Goal: Information Seeking & Learning: Check status

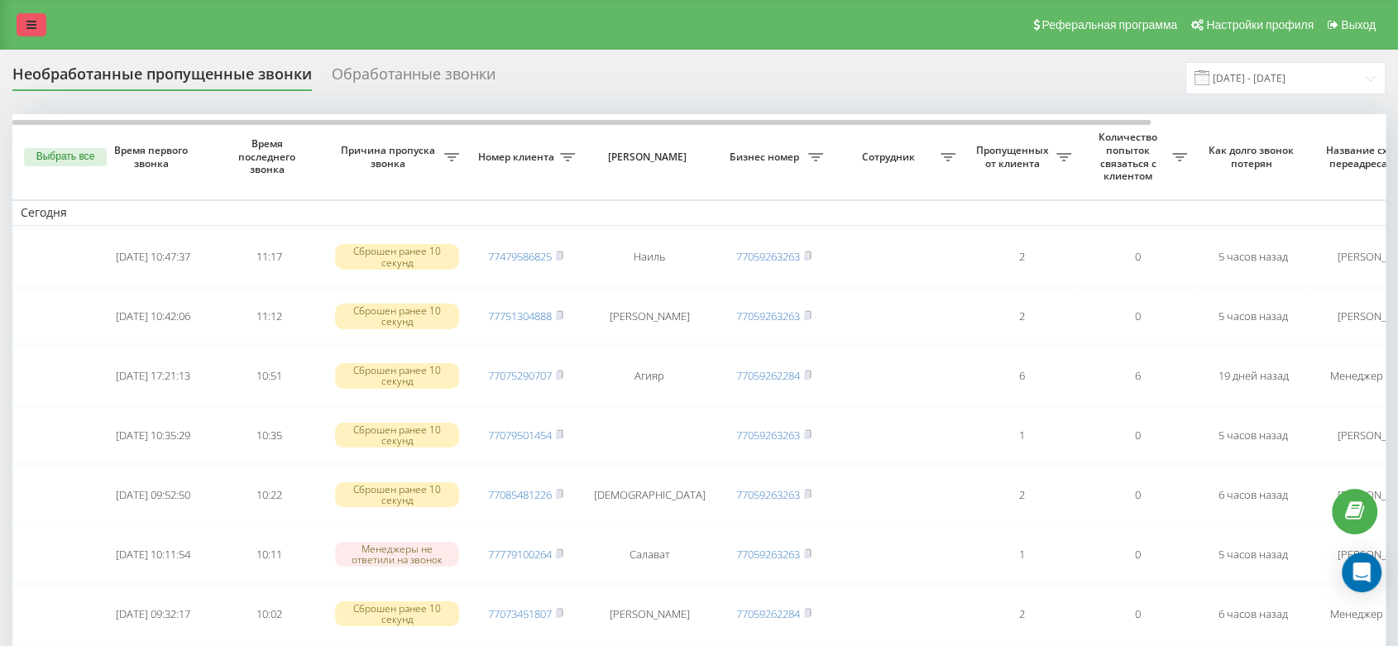
click at [35, 34] on link at bounding box center [32, 24] width 30 height 23
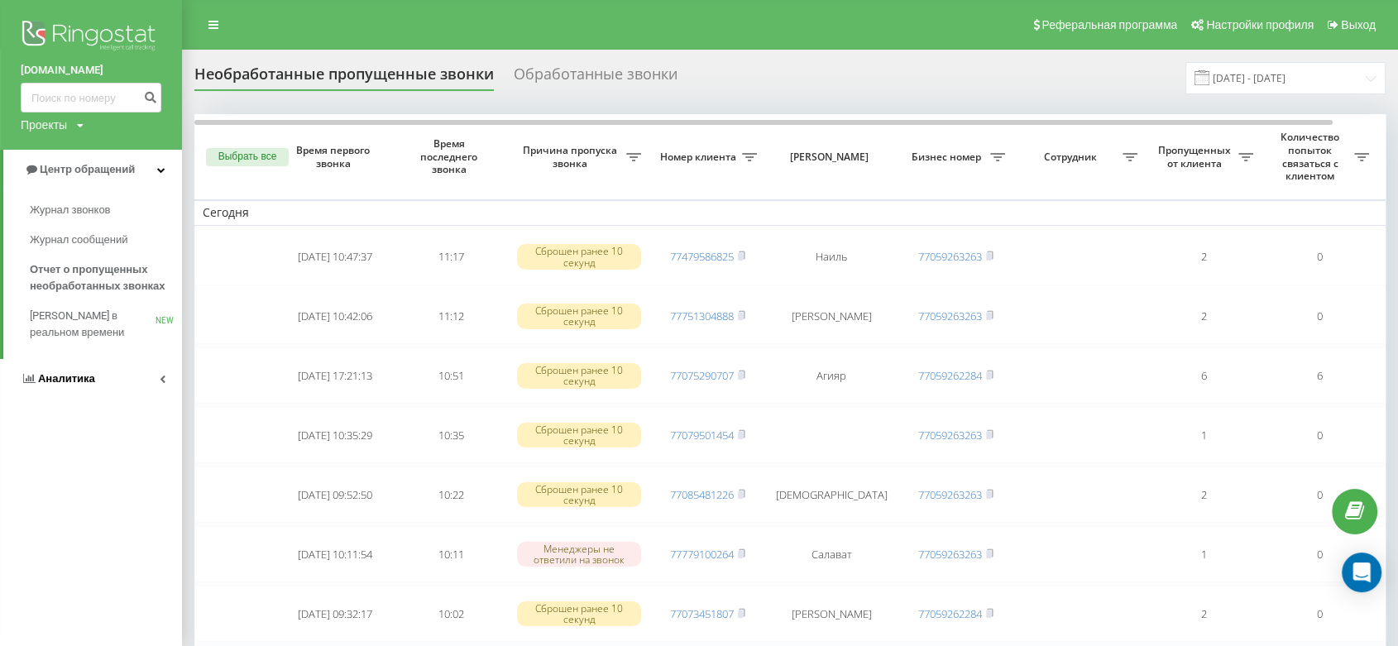
click at [71, 380] on span "Аналитика" at bounding box center [66, 378] width 57 height 12
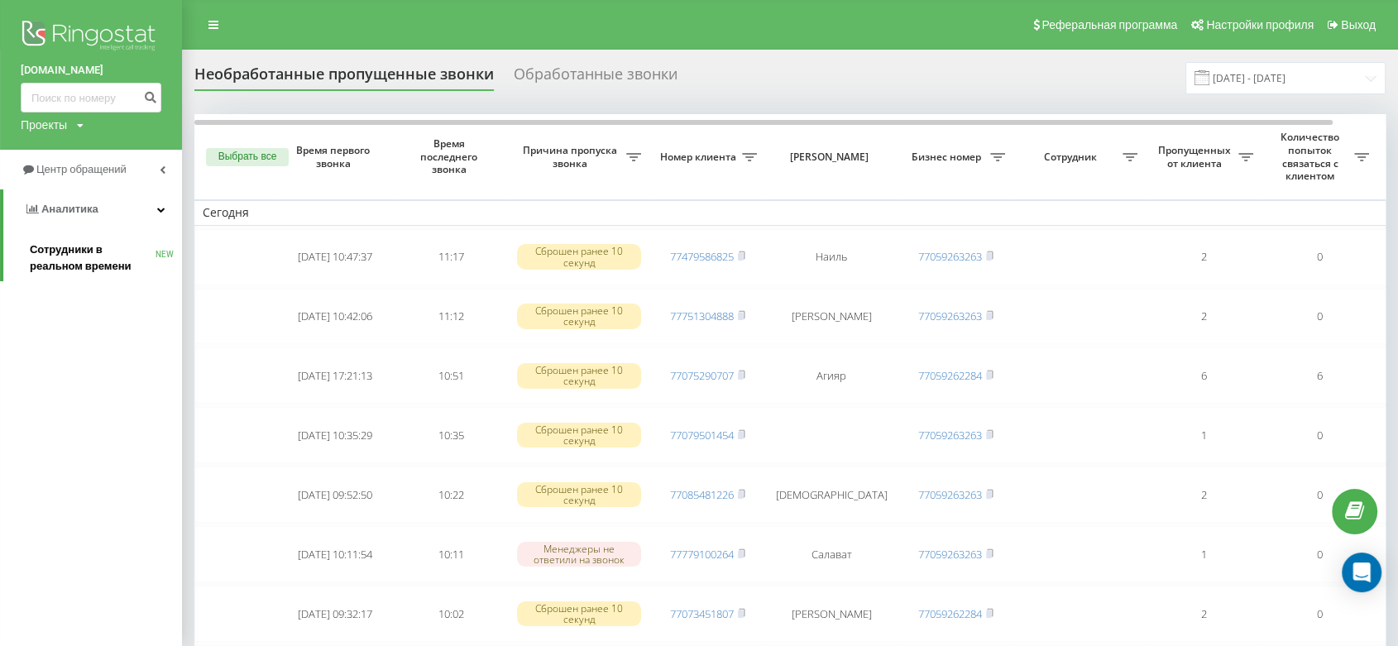
click at [65, 255] on span "Сотрудники в реальном времени" at bounding box center [93, 258] width 126 height 33
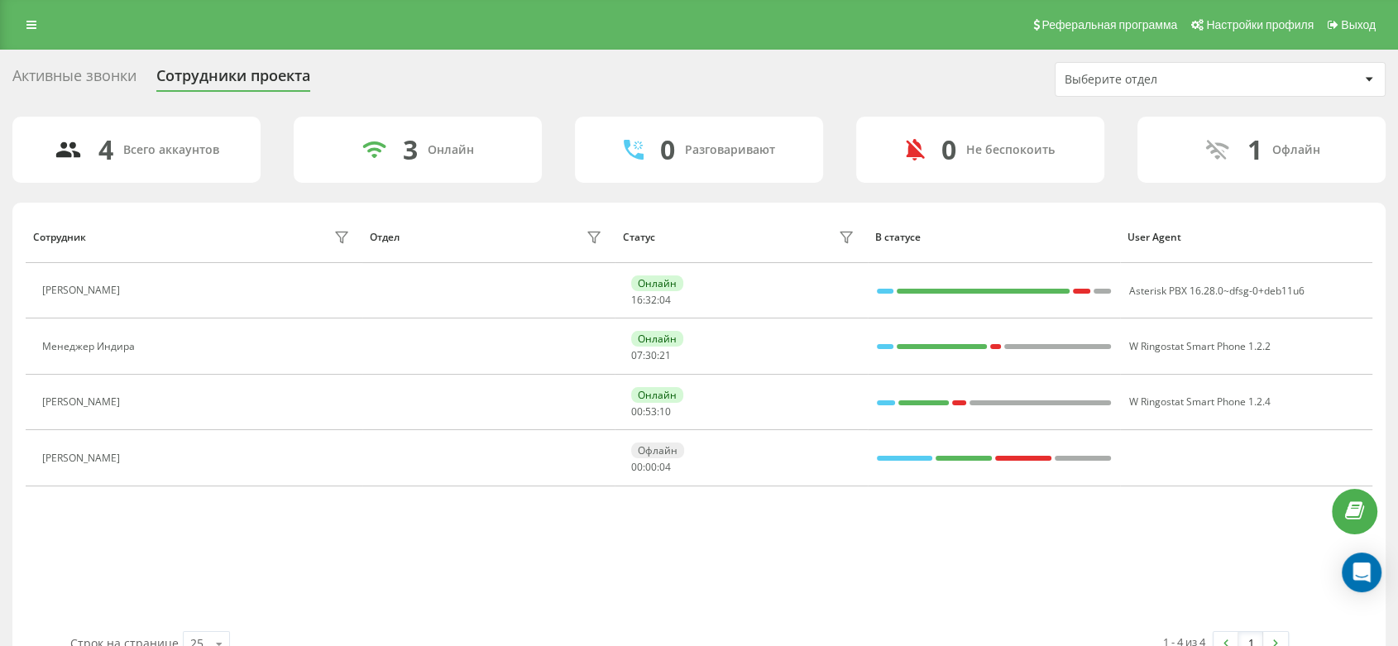
click at [423, 94] on div "Активные звонки Сотрудники проекта Выберите отдел" at bounding box center [698, 79] width 1373 height 35
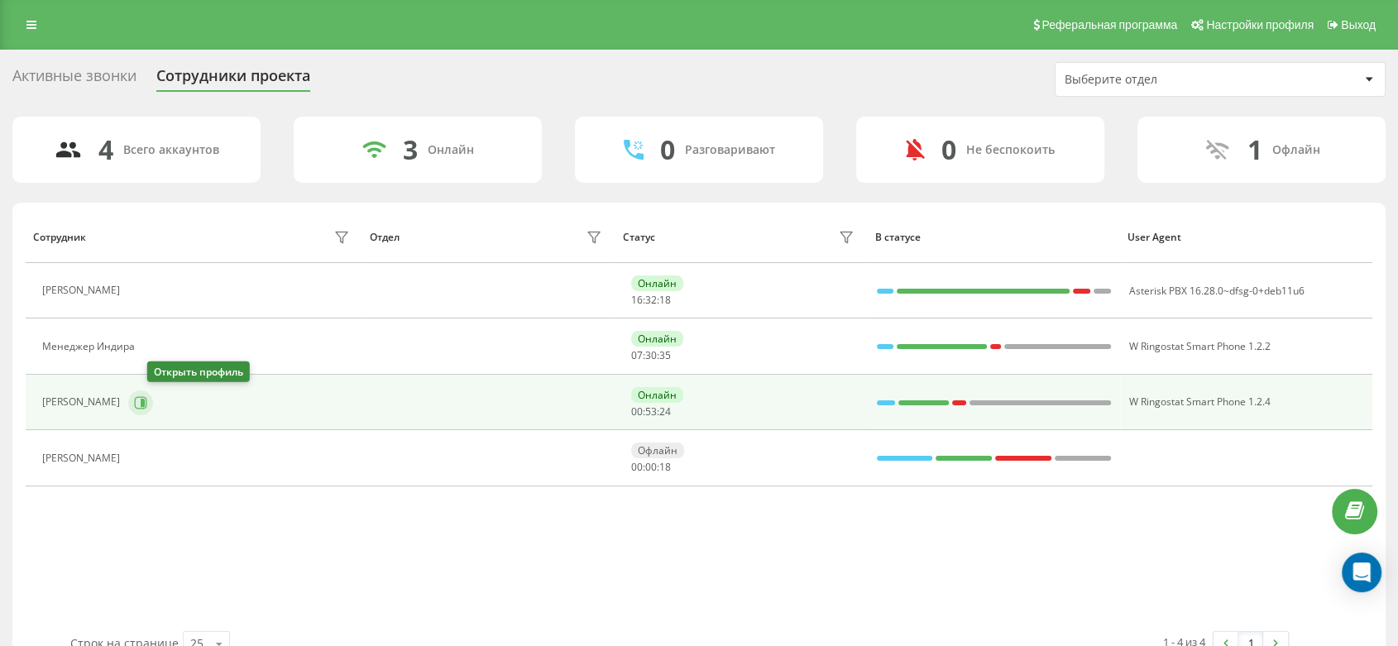
click at [145, 404] on icon at bounding box center [143, 402] width 4 height 8
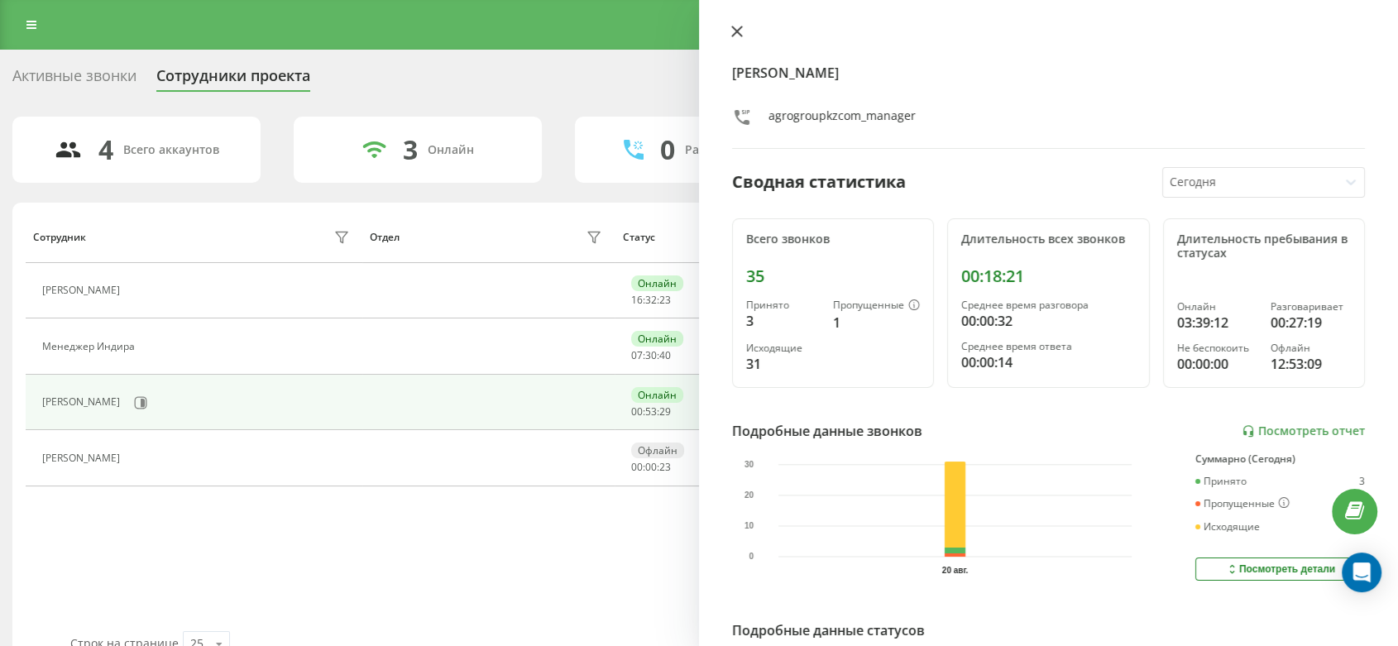
click at [735, 31] on icon at bounding box center [737, 32] width 12 height 12
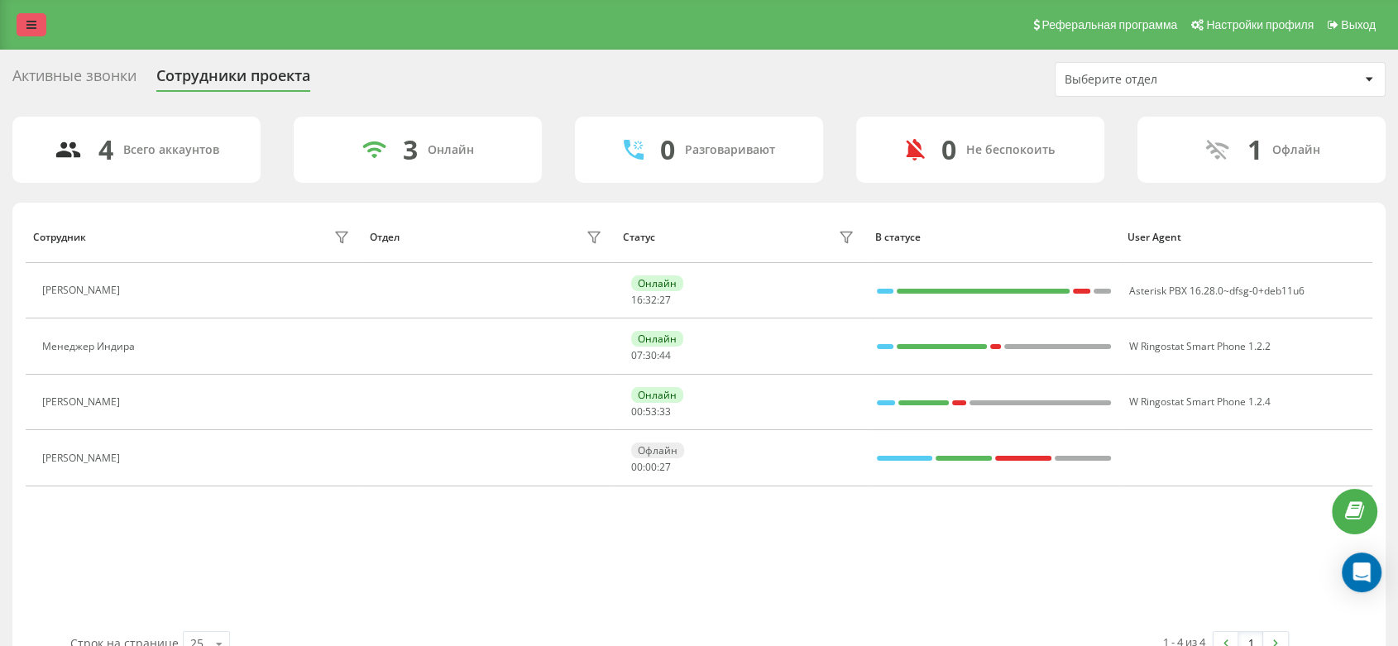
click at [32, 31] on link at bounding box center [32, 24] width 30 height 23
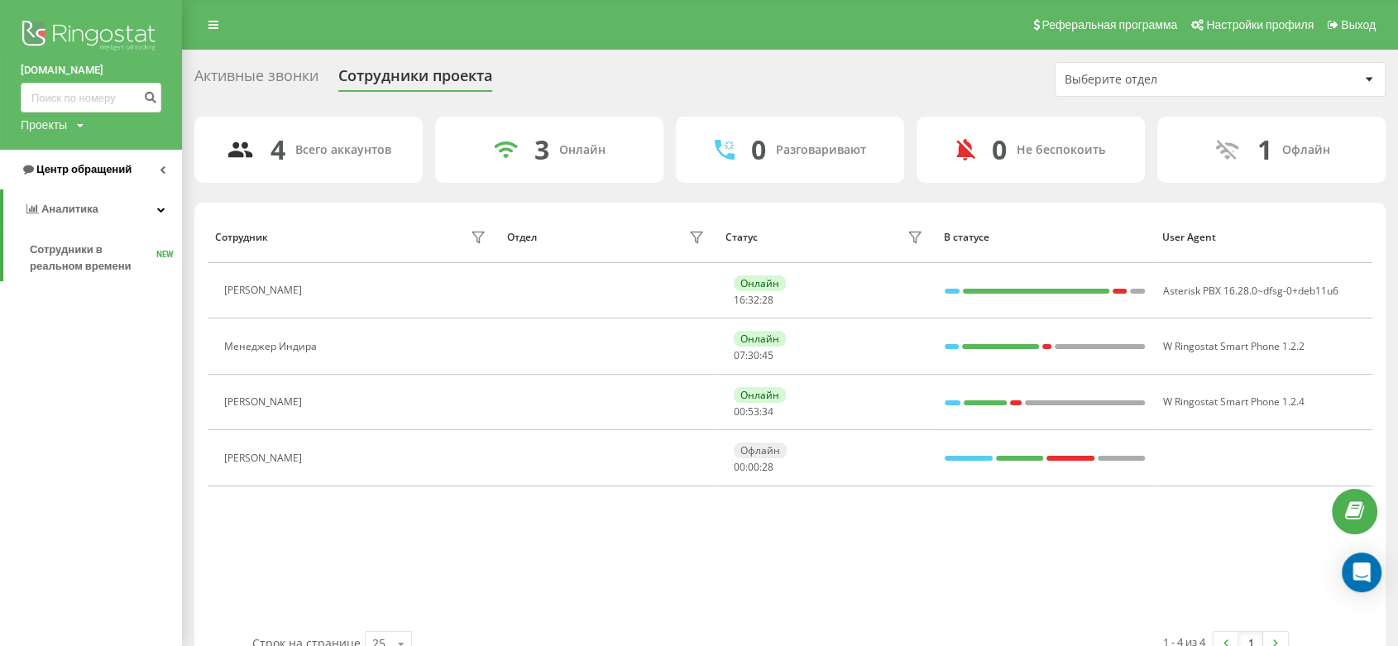
click at [86, 160] on link "Центр обращений" at bounding box center [91, 170] width 182 height 40
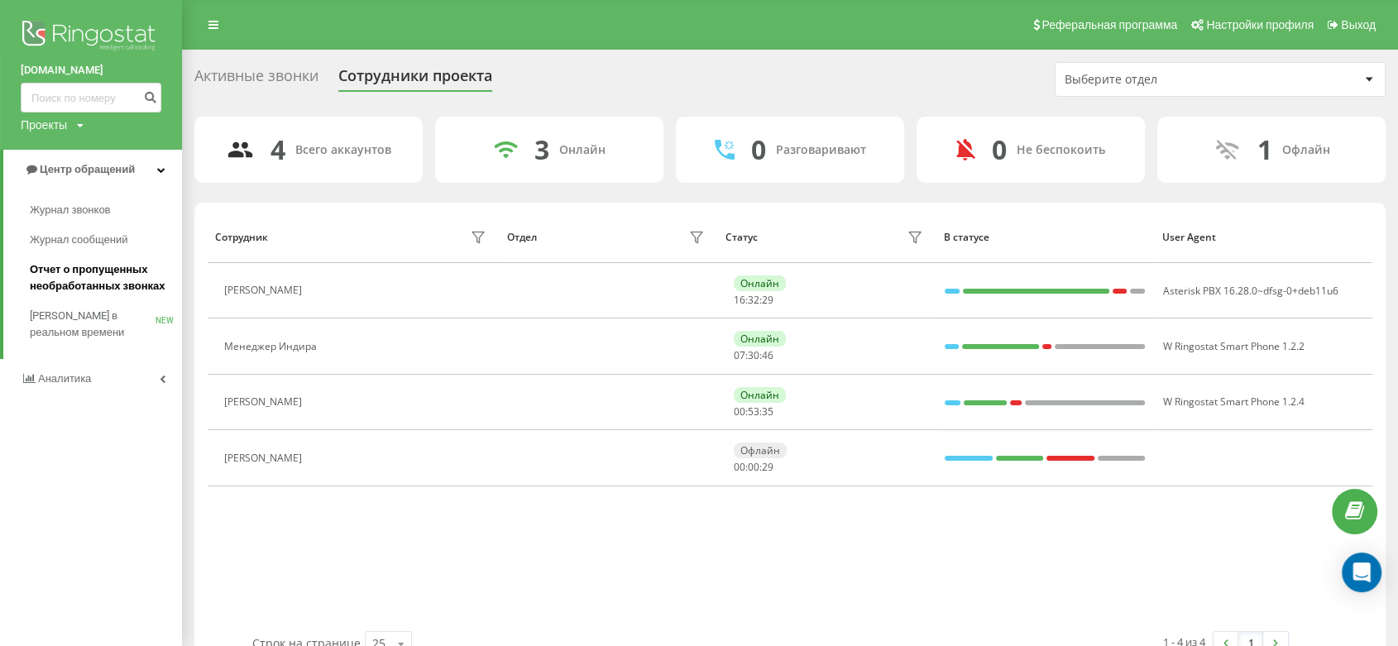
click at [106, 279] on span "Отчет о пропущенных необработанных звонках" at bounding box center [102, 277] width 144 height 33
